Goal: Task Accomplishment & Management: Complete application form

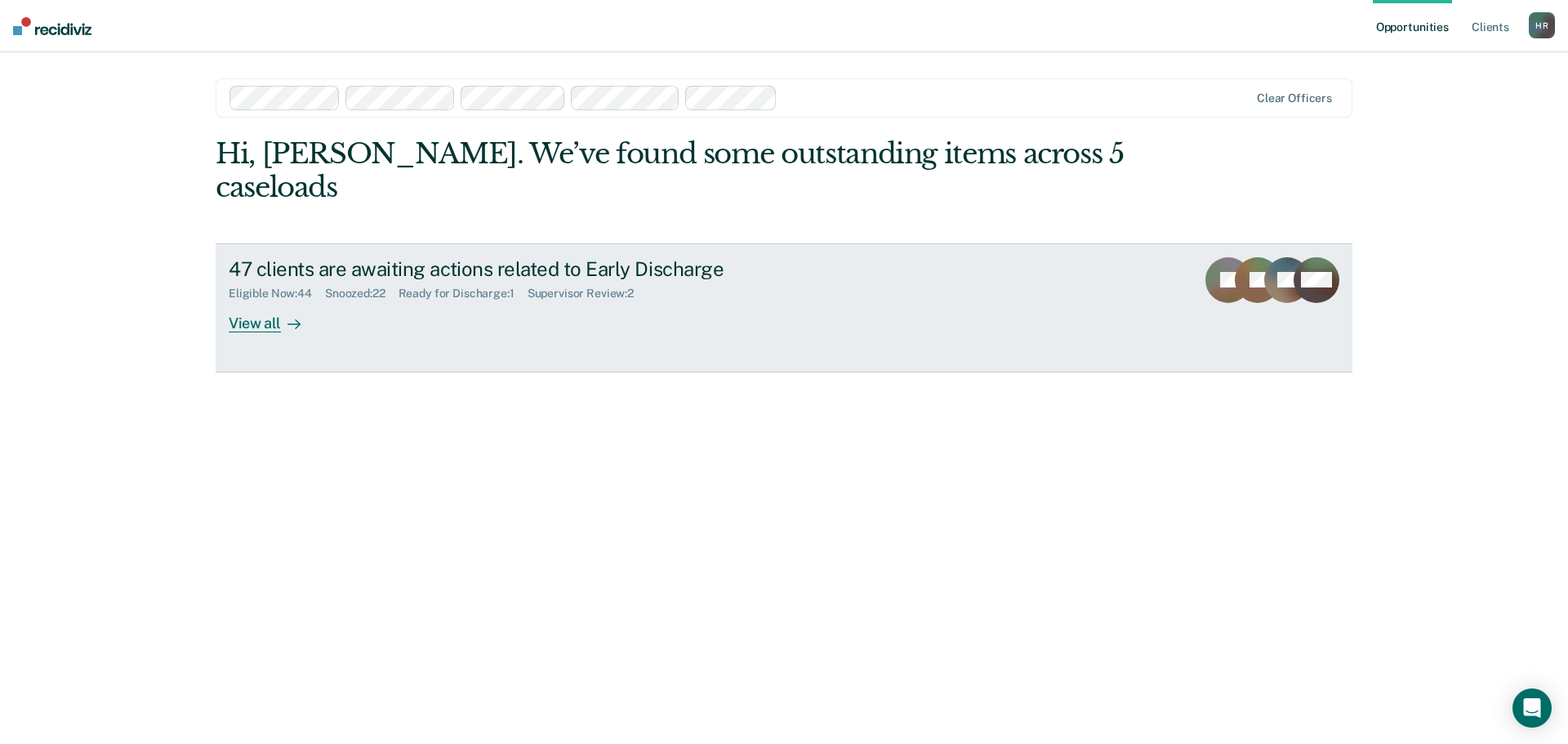
click at [574, 286] on div "Supervisor Review : 2" at bounding box center [587, 293] width 119 height 14
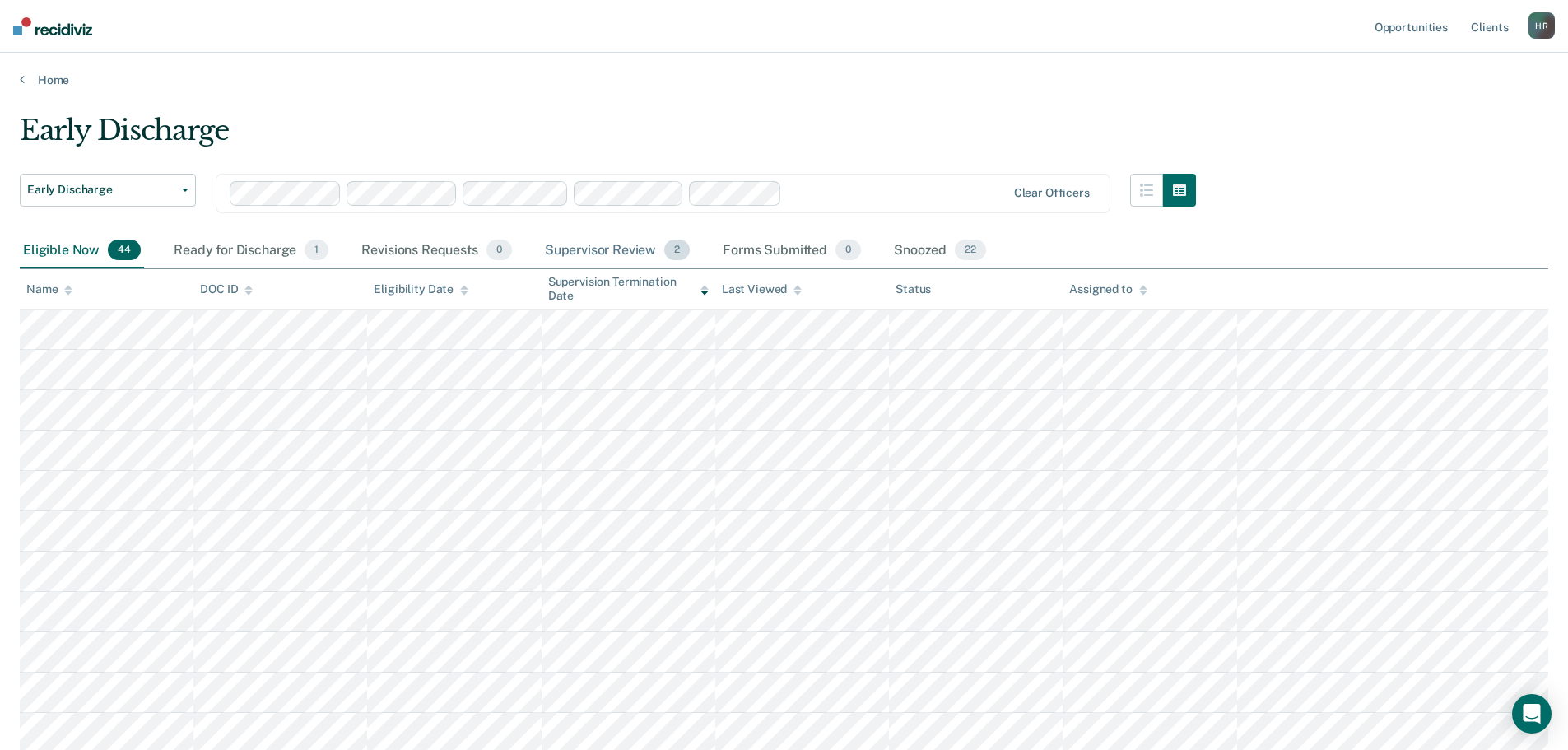
click at [619, 252] on div "Supervisor Review 2" at bounding box center [618, 251] width 152 height 36
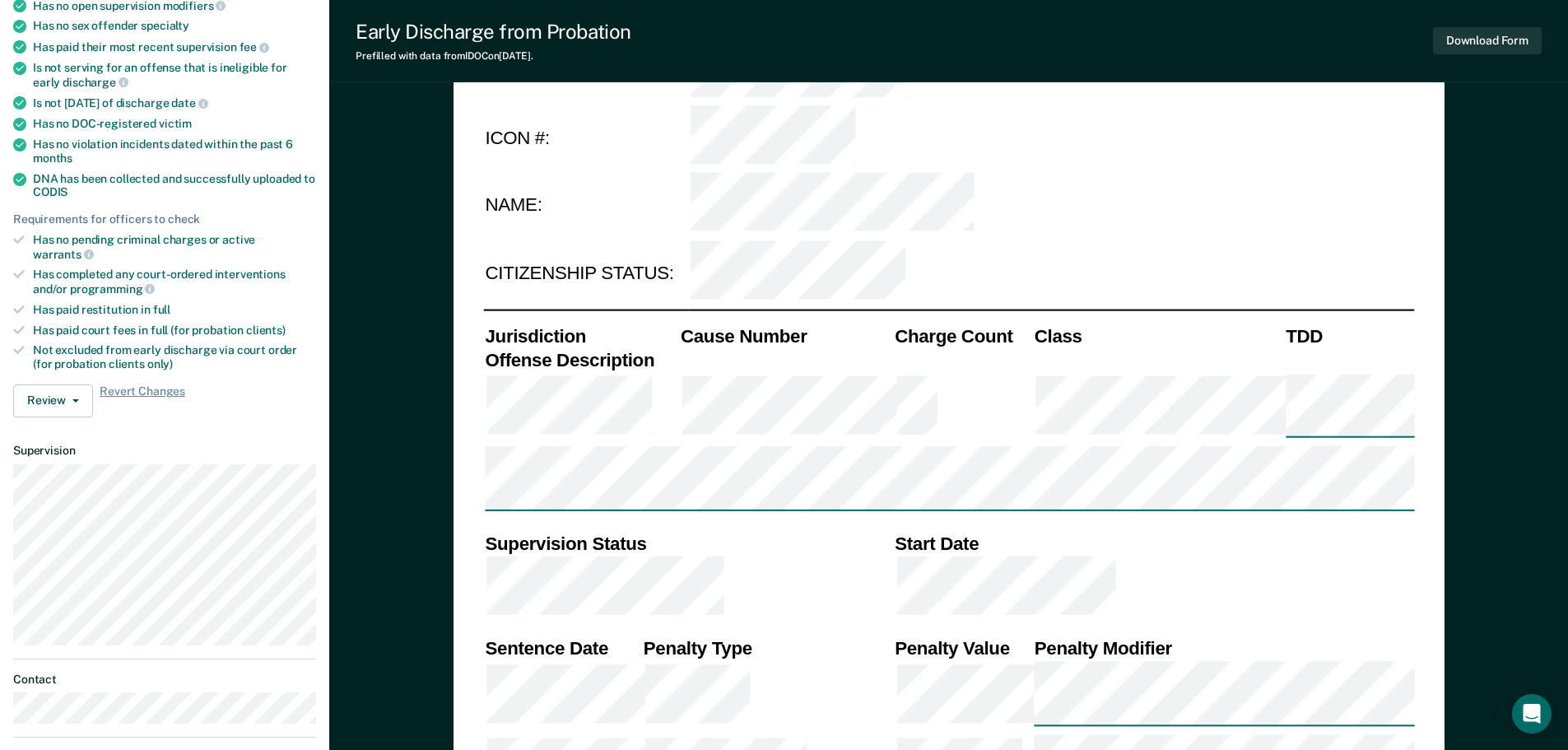
scroll to position [329, 0]
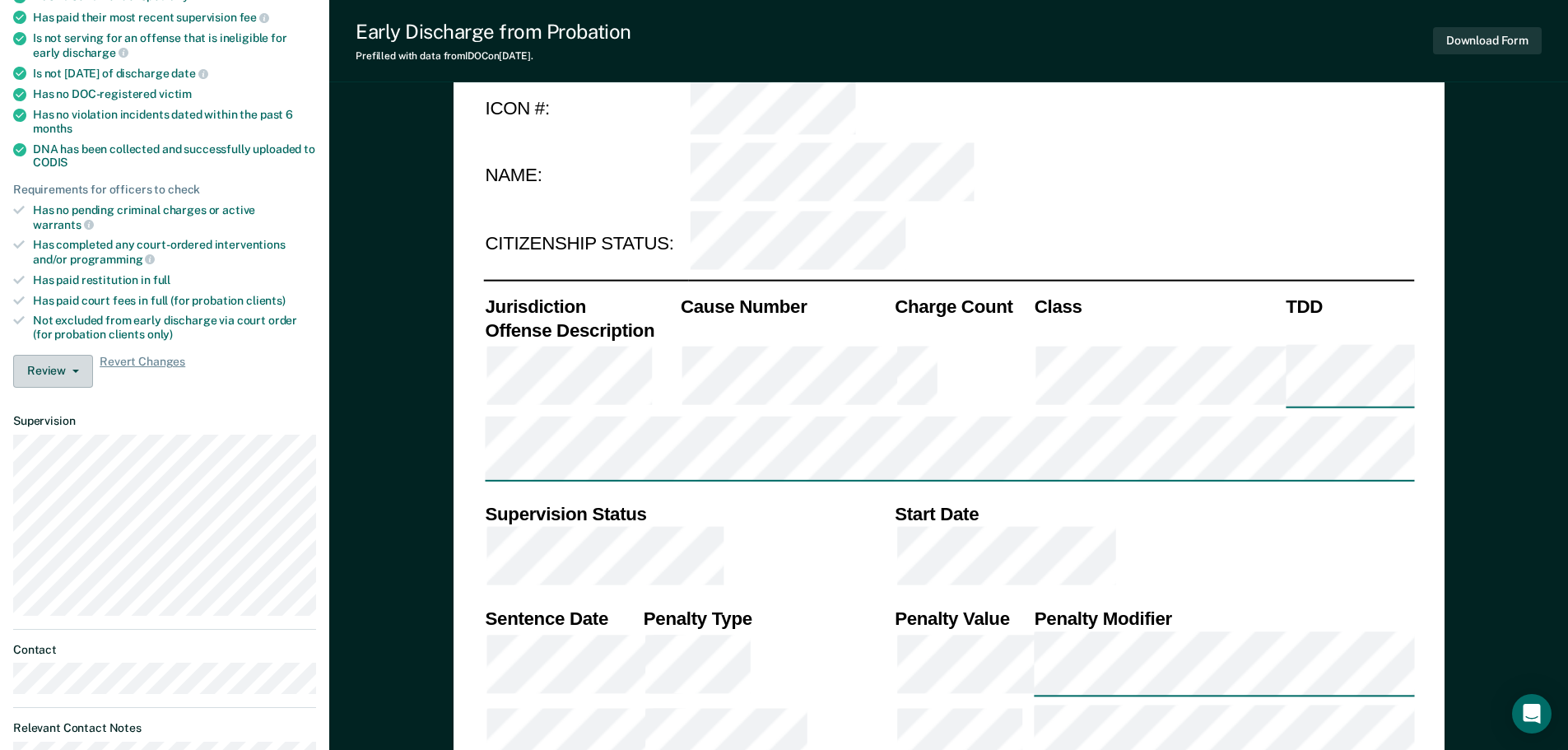
click at [70, 361] on button "Review" at bounding box center [53, 371] width 80 height 33
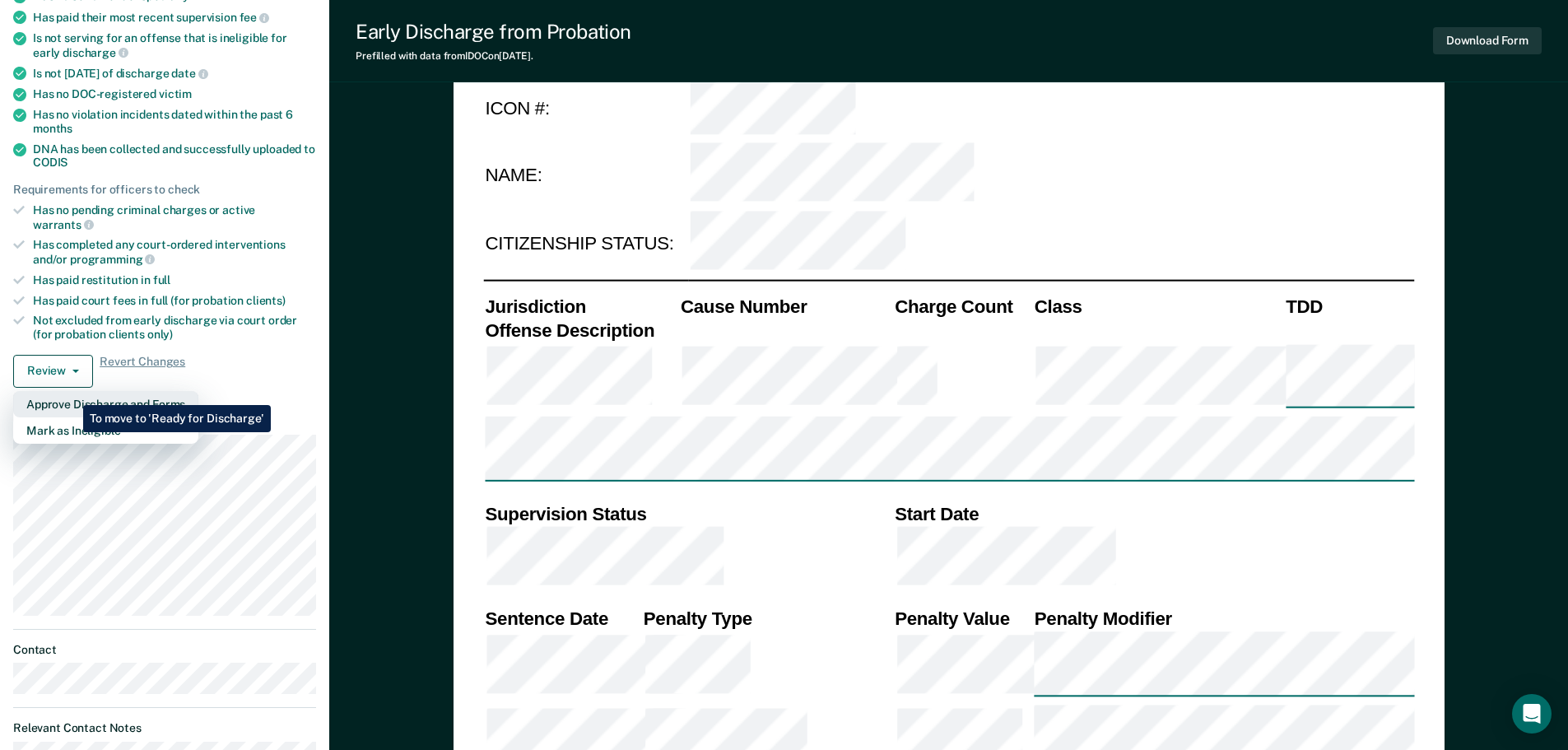
click at [71, 393] on button "Approve Discharge and Forms" at bounding box center [106, 404] width 185 height 26
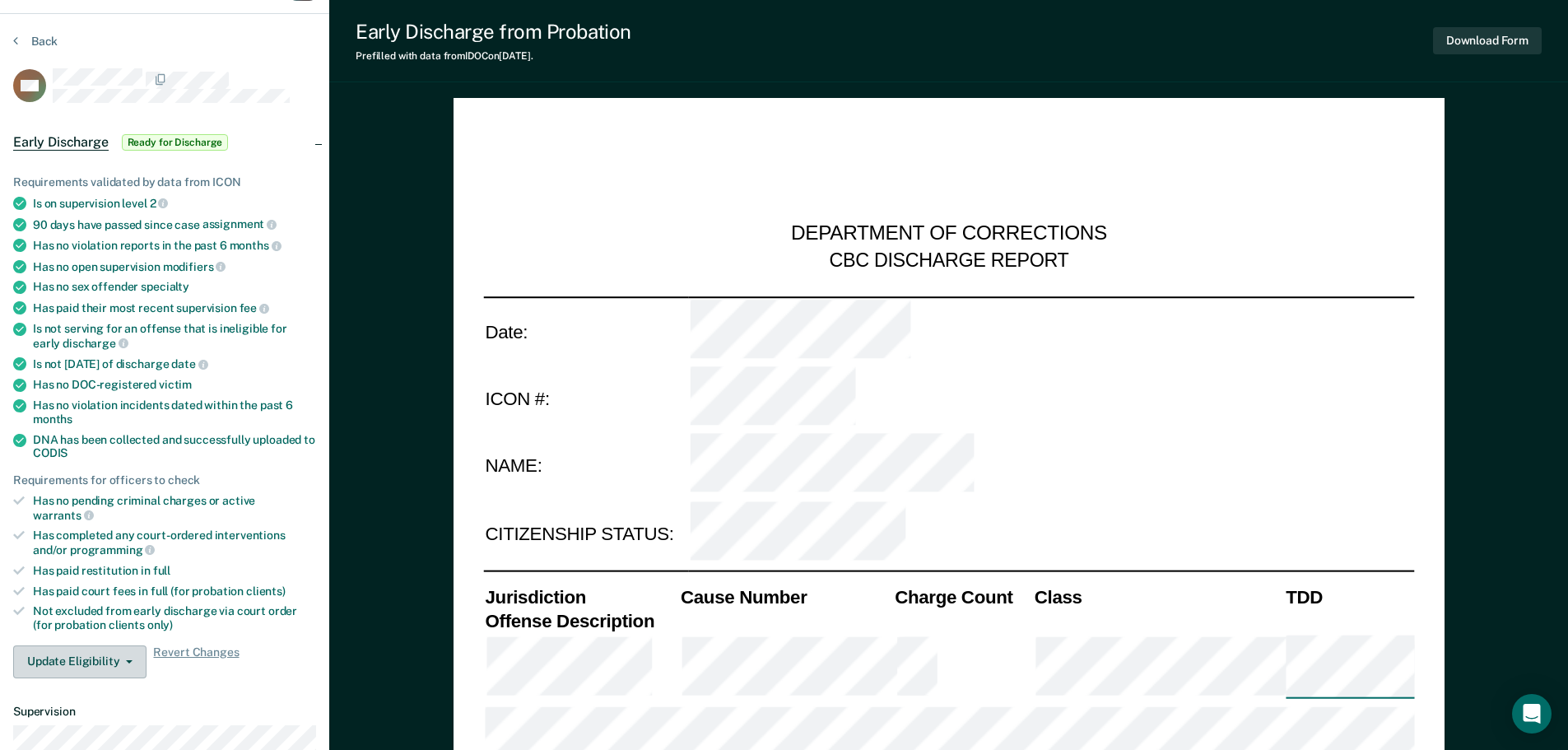
scroll to position [0, 0]
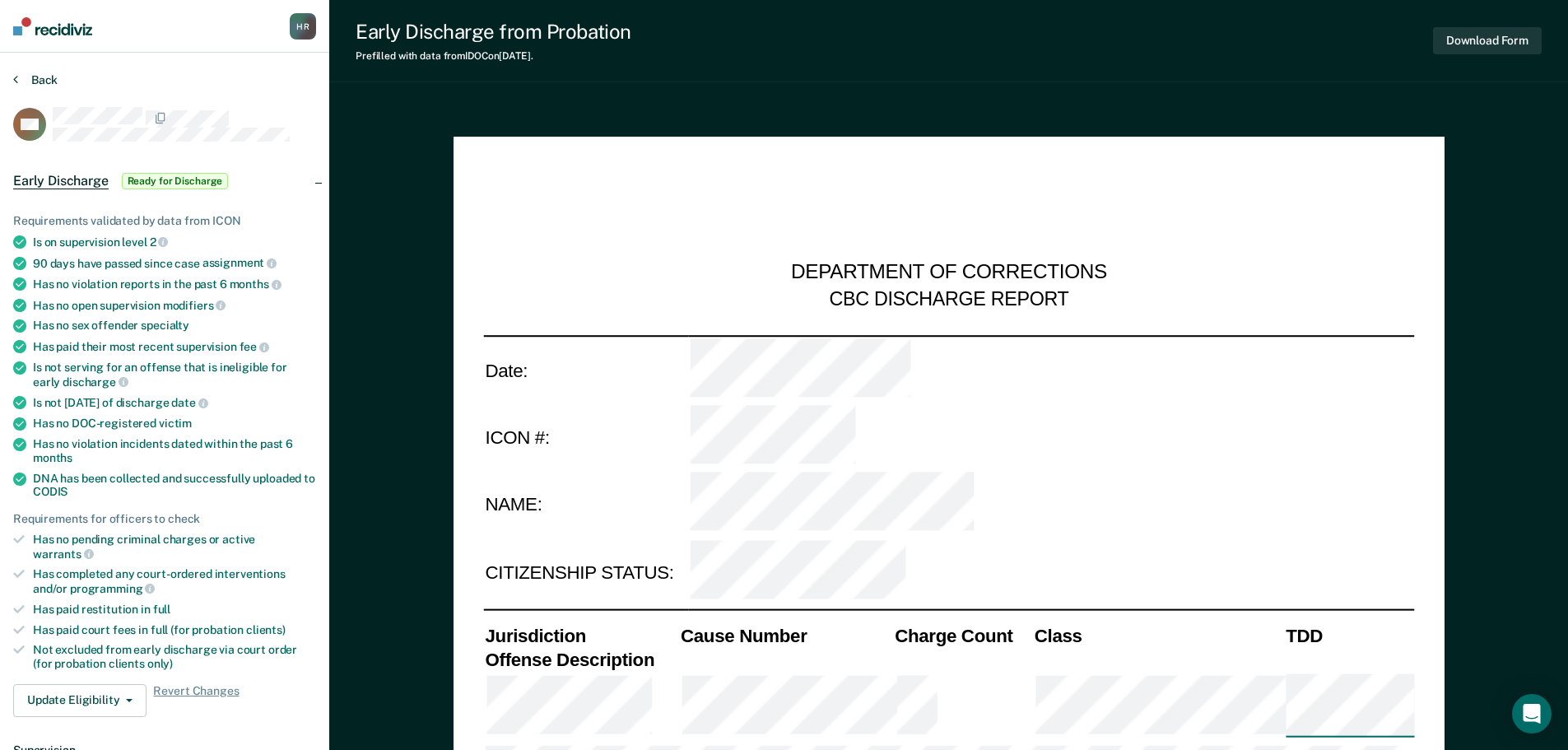
click at [14, 77] on icon at bounding box center [16, 79] width 5 height 13
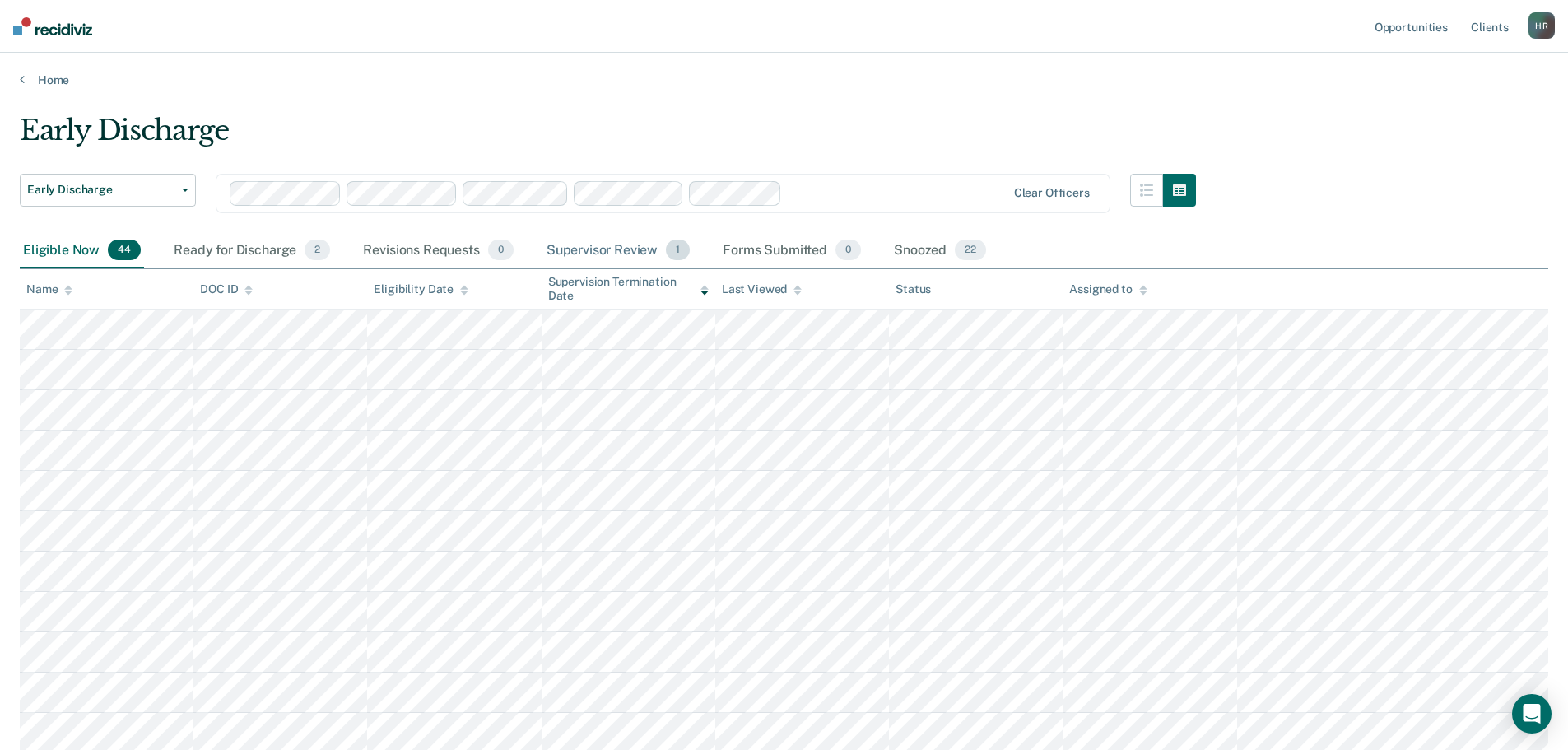
click at [638, 256] on div "Supervisor Review 1" at bounding box center [619, 251] width 151 height 36
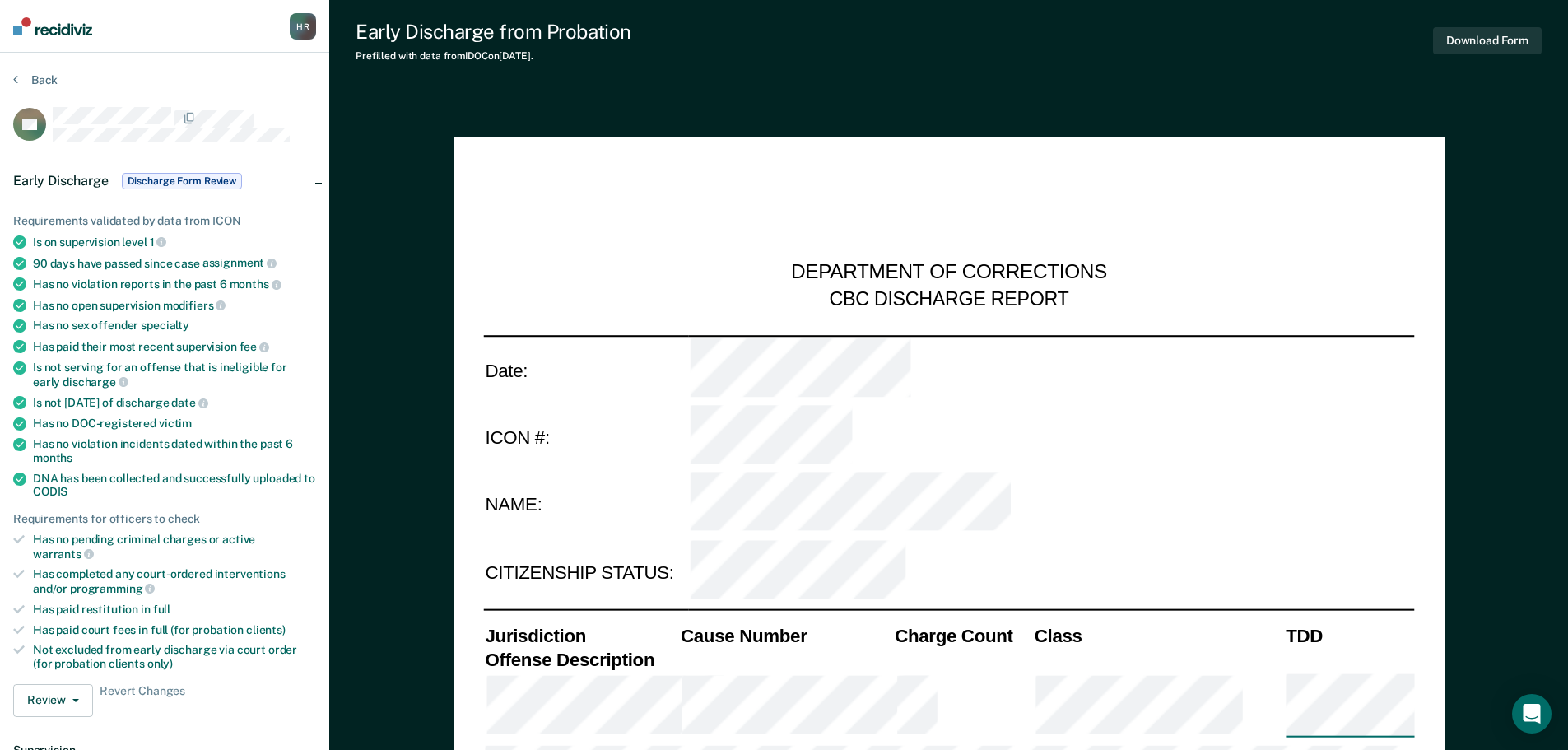
type textarea "x"
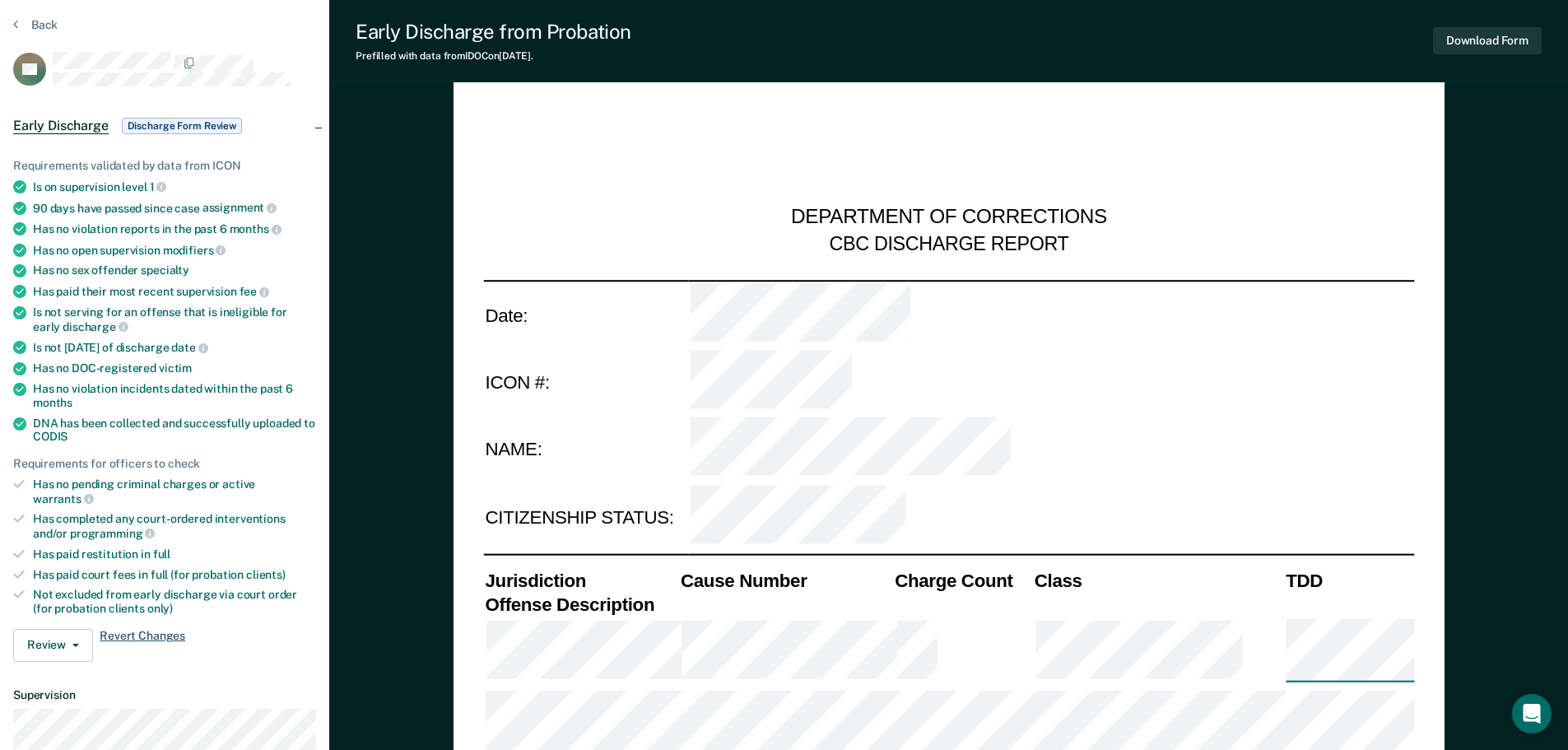
scroll to position [83, 0]
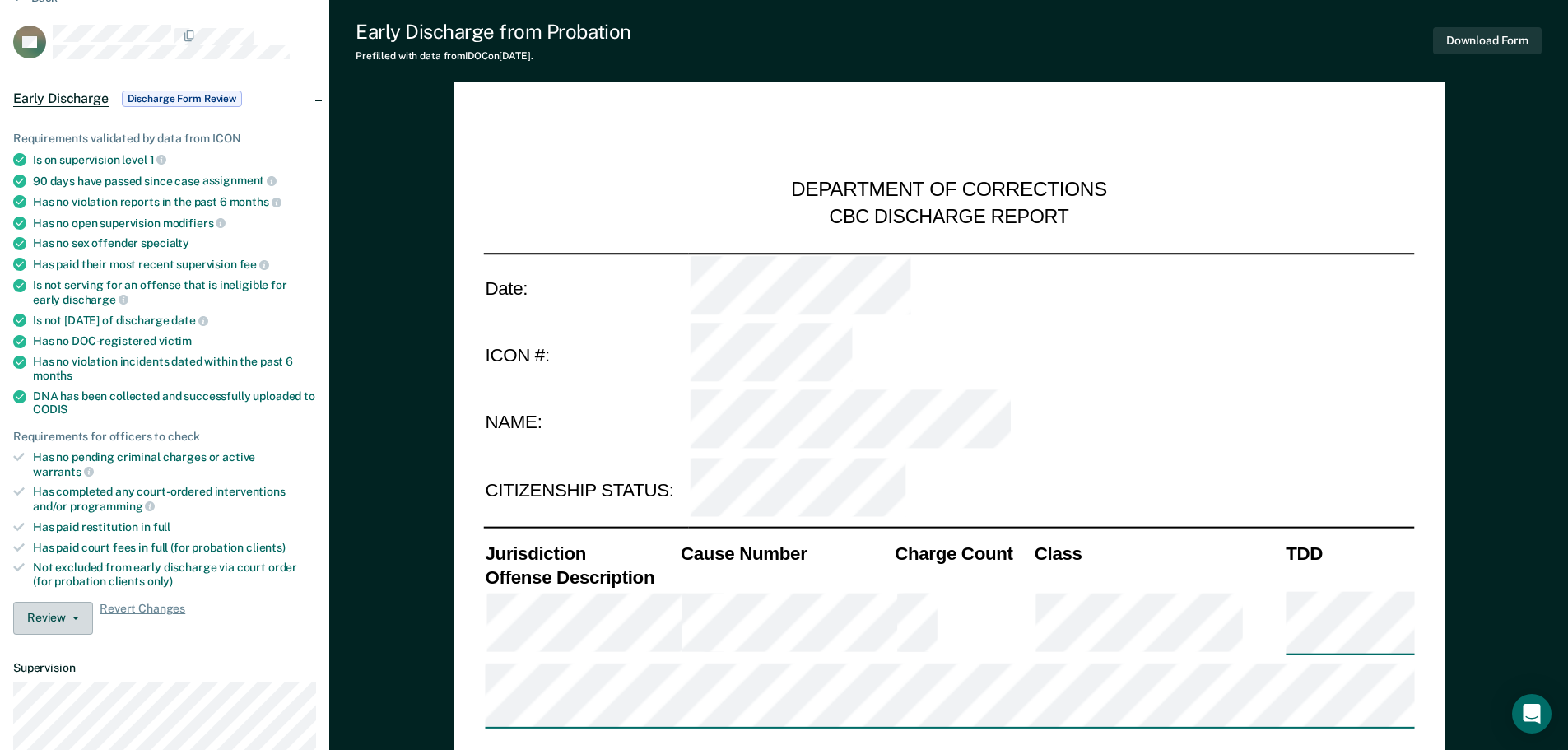
click at [57, 601] on button "Review" at bounding box center [53, 618] width 80 height 33
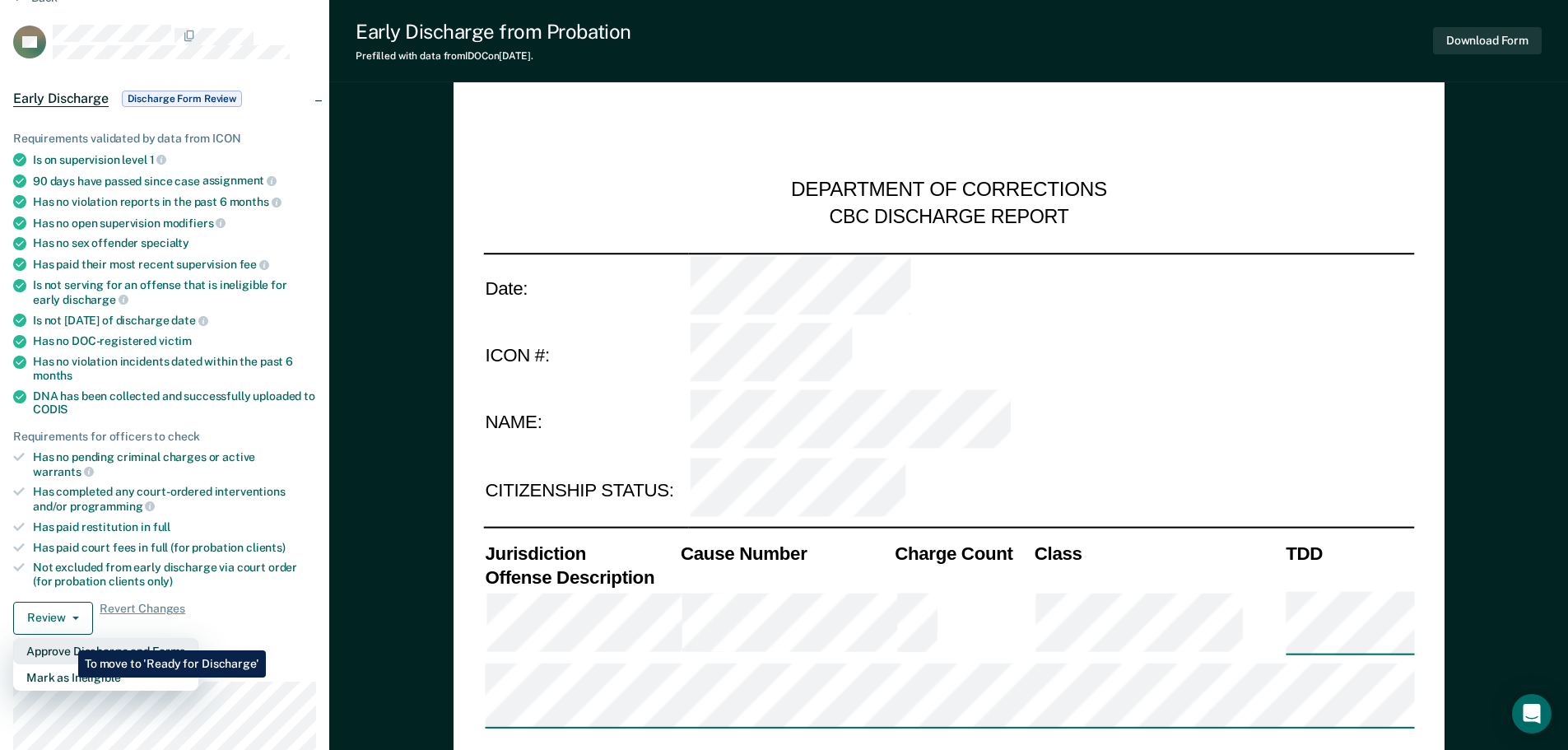
click at [66, 638] on button "Approve Discharge and Forms" at bounding box center [106, 651] width 185 height 26
